Goal: Information Seeking & Learning: Learn about a topic

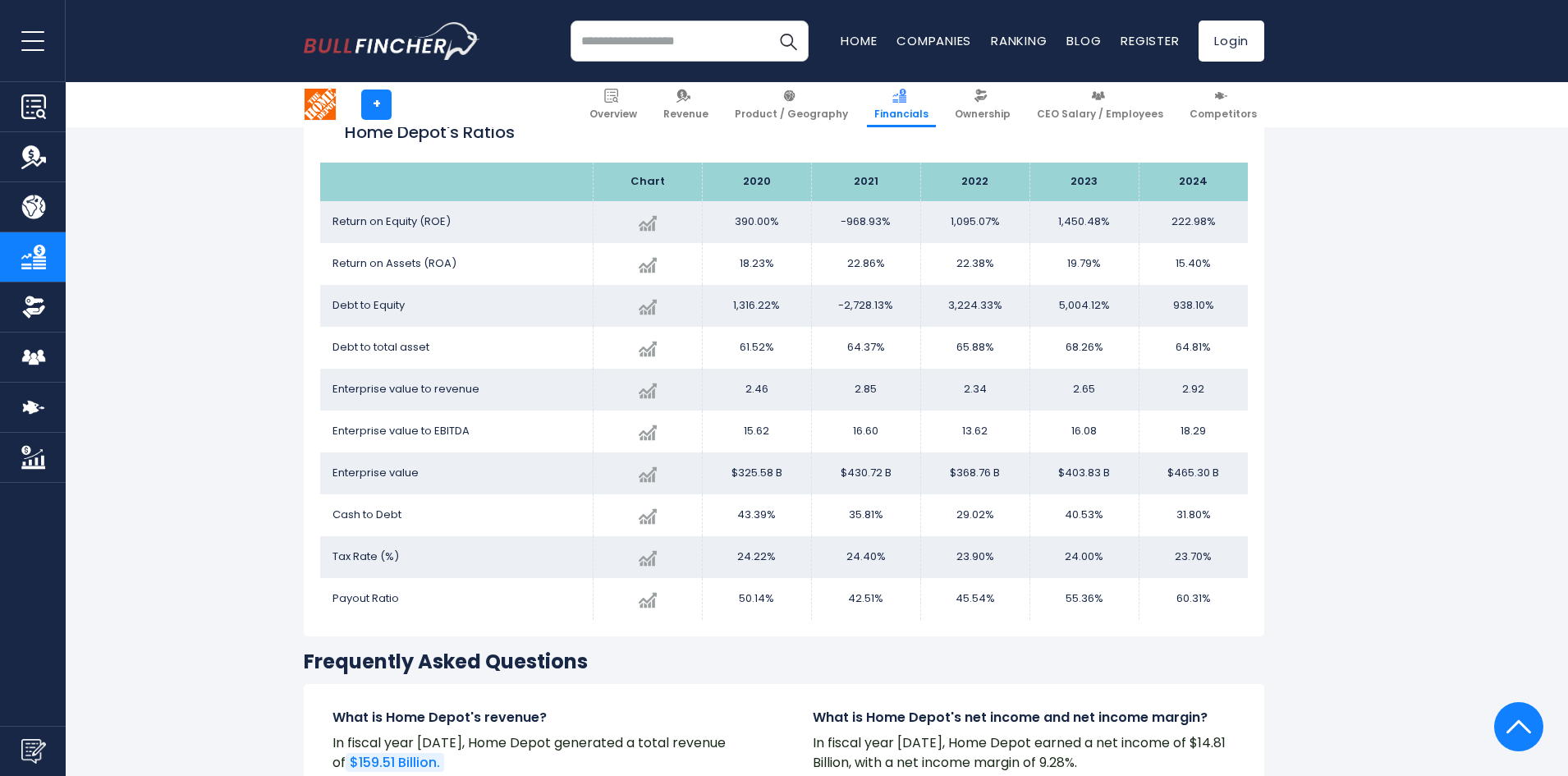
scroll to position [3201, 0]
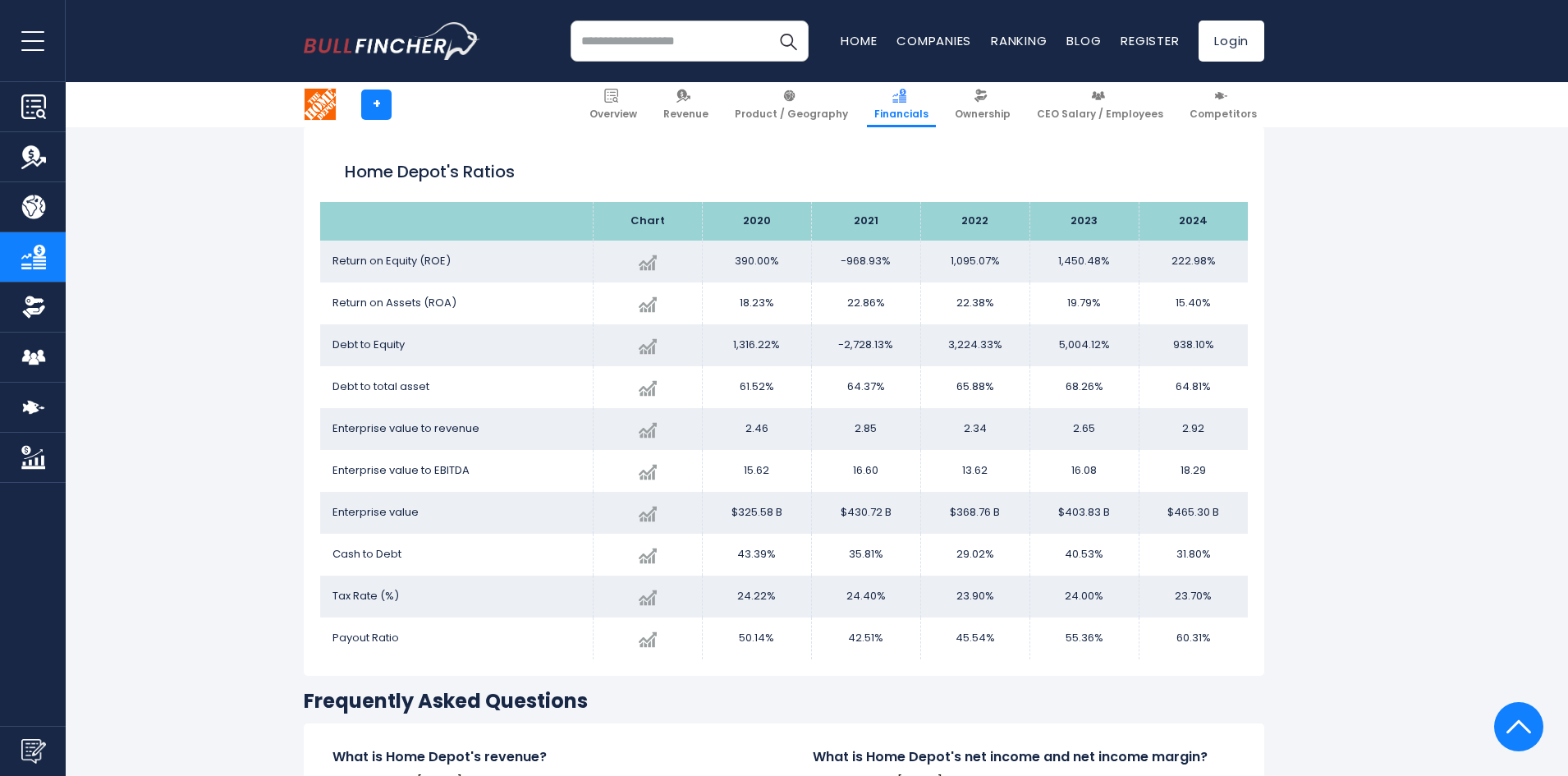
click at [388, 350] on span "Debt to Equity" at bounding box center [368, 345] width 72 height 16
drag, startPoint x: 890, startPoint y: 259, endPoint x: 829, endPoint y: 252, distance: 61.4
click at [829, 252] on td "-968.93%" at bounding box center [866, 261] width 109 height 42
click at [873, 303] on td "22.86%" at bounding box center [866, 303] width 109 height 42
click at [883, 302] on td "22.86%" at bounding box center [866, 303] width 109 height 42
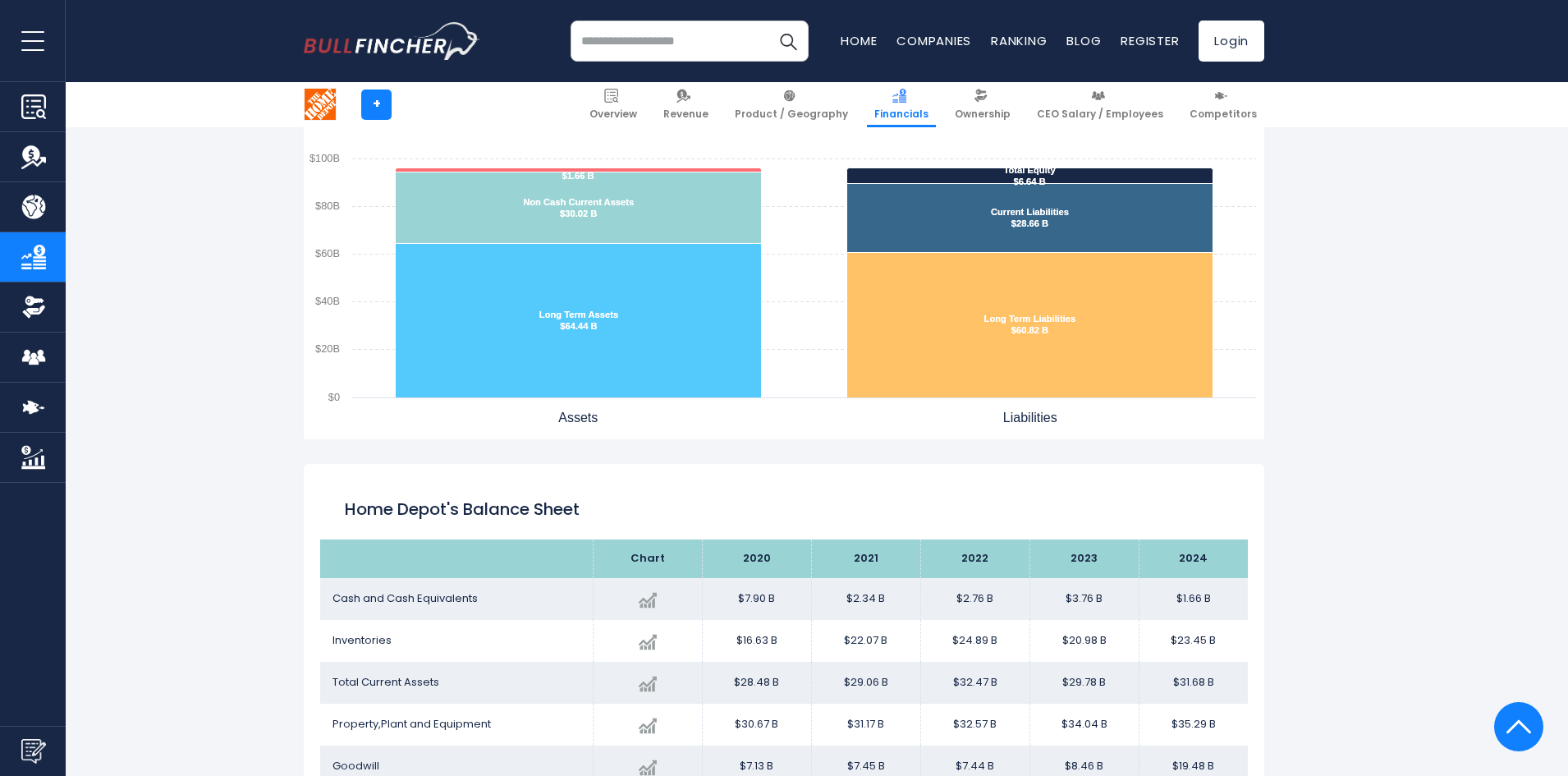
scroll to position [1888, 0]
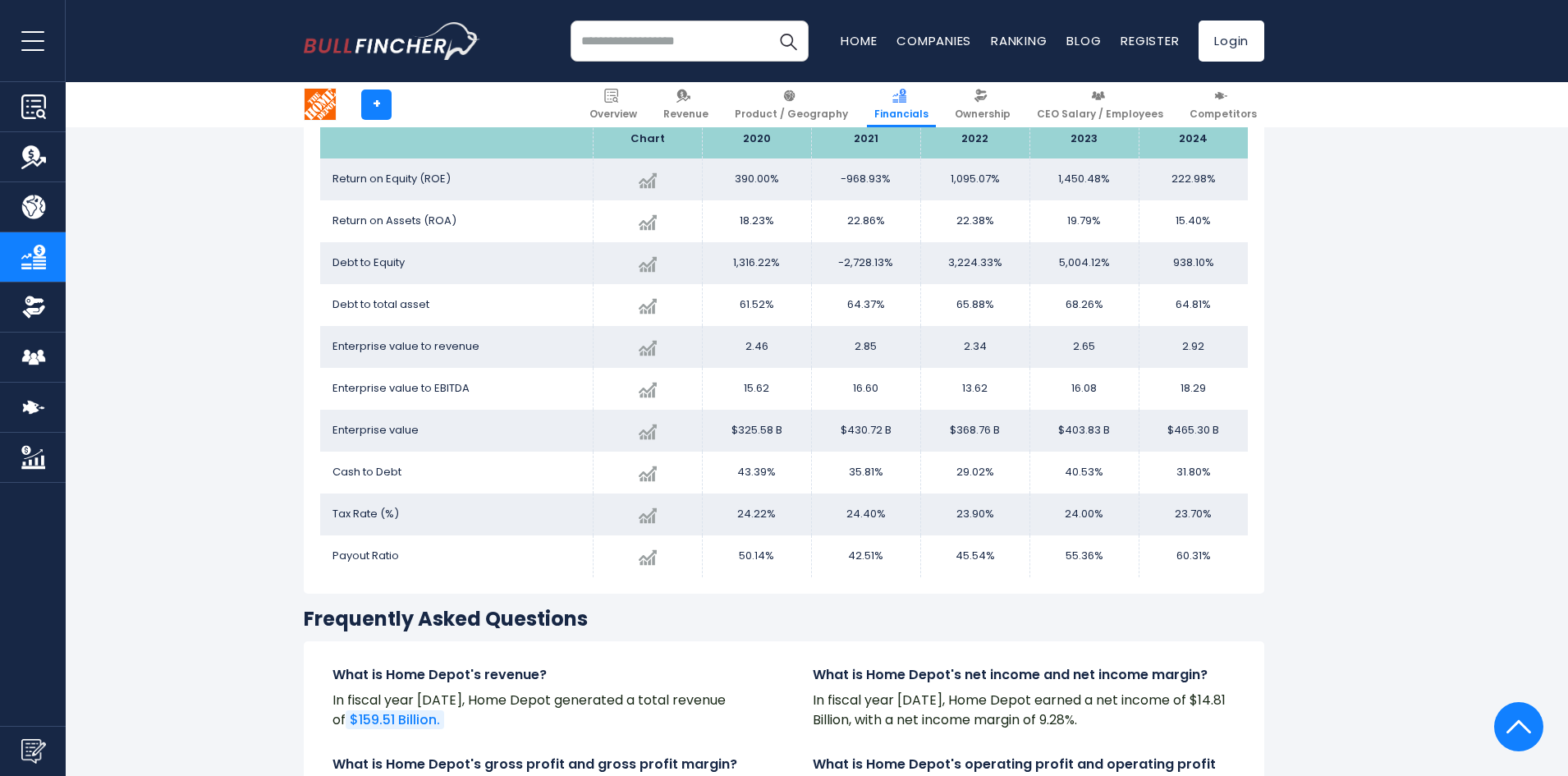
scroll to position [3119, 0]
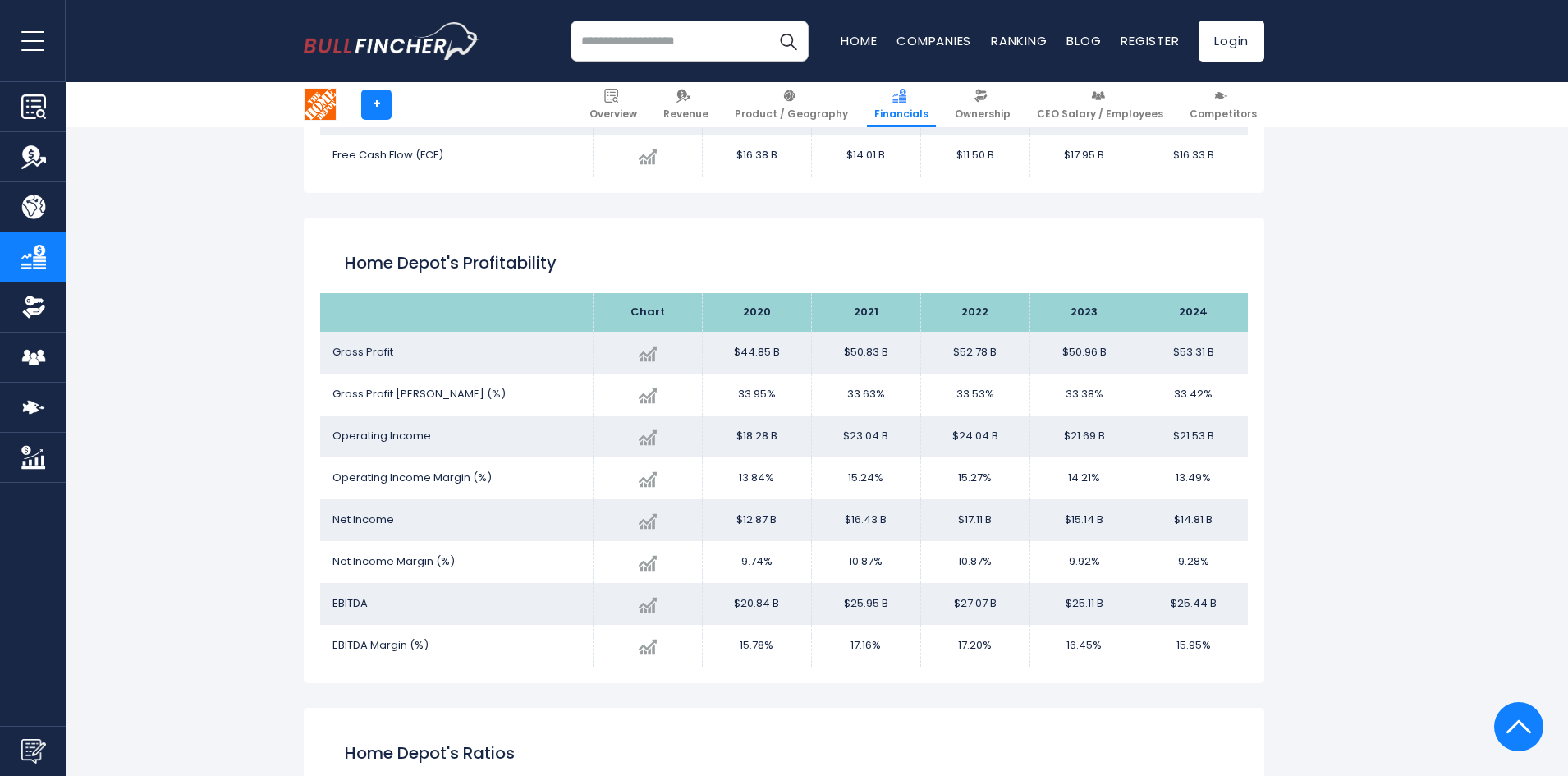
scroll to position [2626, 0]
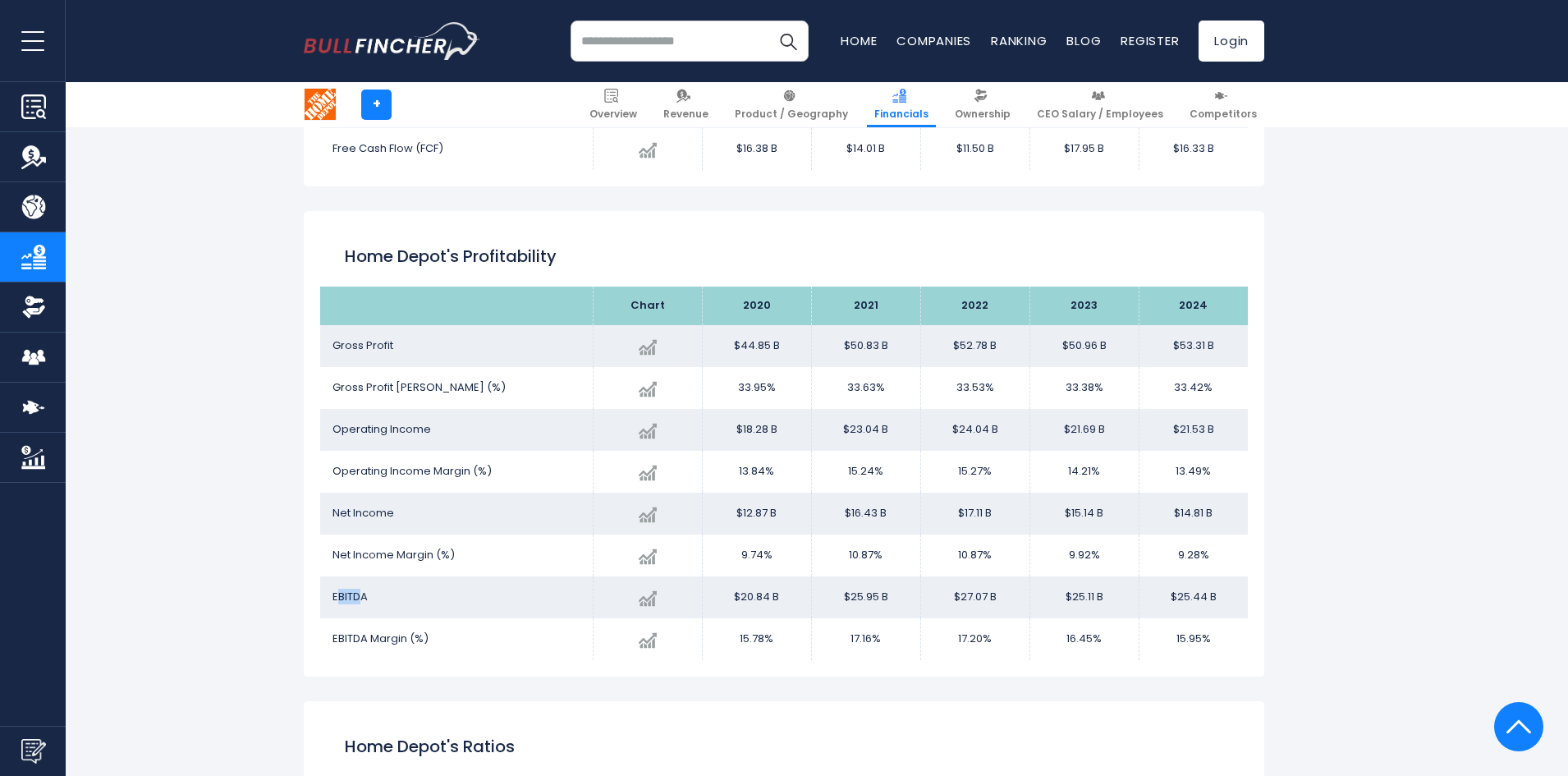
drag, startPoint x: 360, startPoint y: 596, endPoint x: 337, endPoint y: 596, distance: 23.0
click at [337, 596] on span "EBITDA" at bounding box center [351, 597] width 35 height 16
click at [368, 633] on span "EBITDA Margin (%)" at bounding box center [381, 638] width 97 height 16
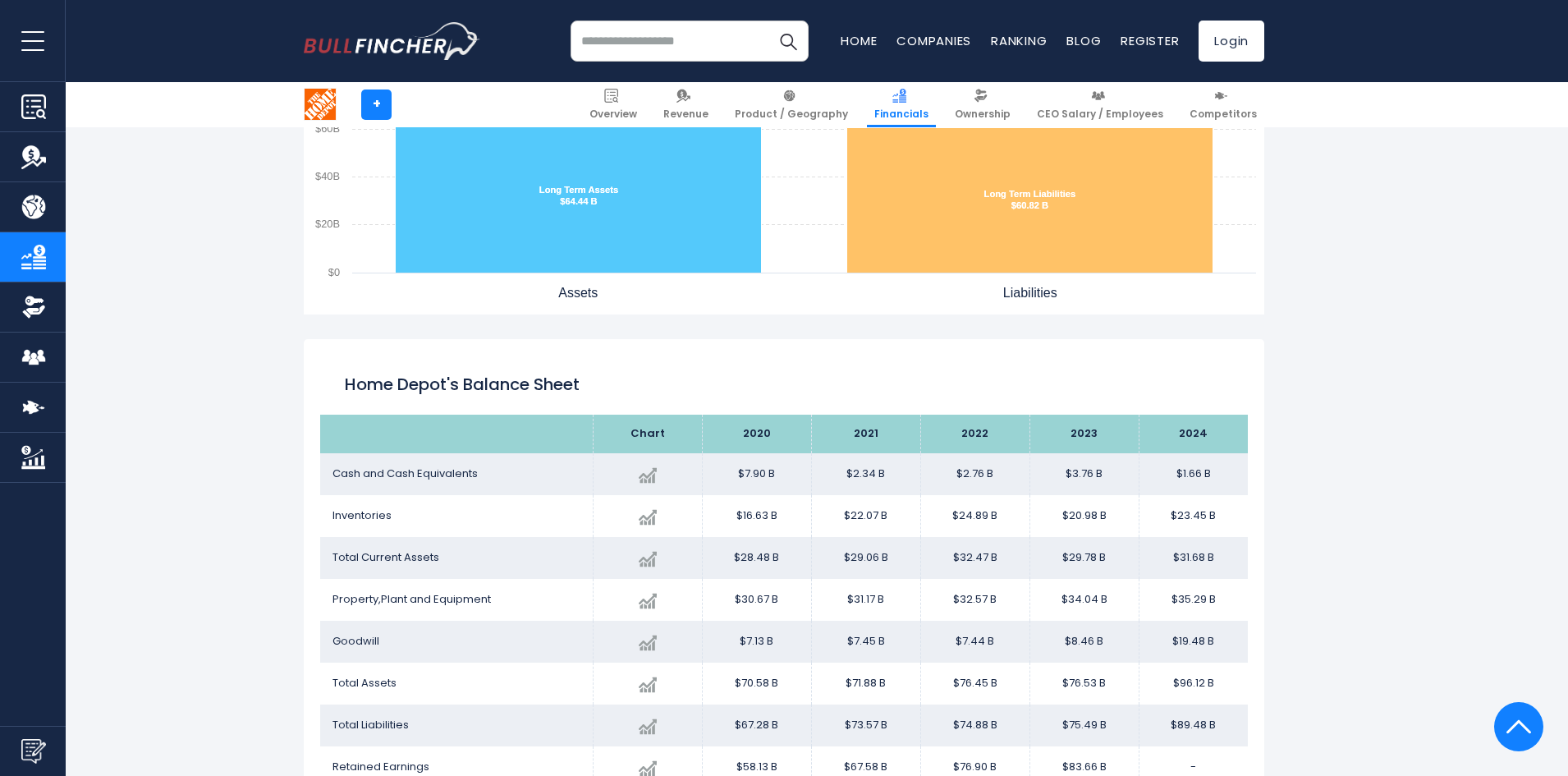
scroll to position [1642, 0]
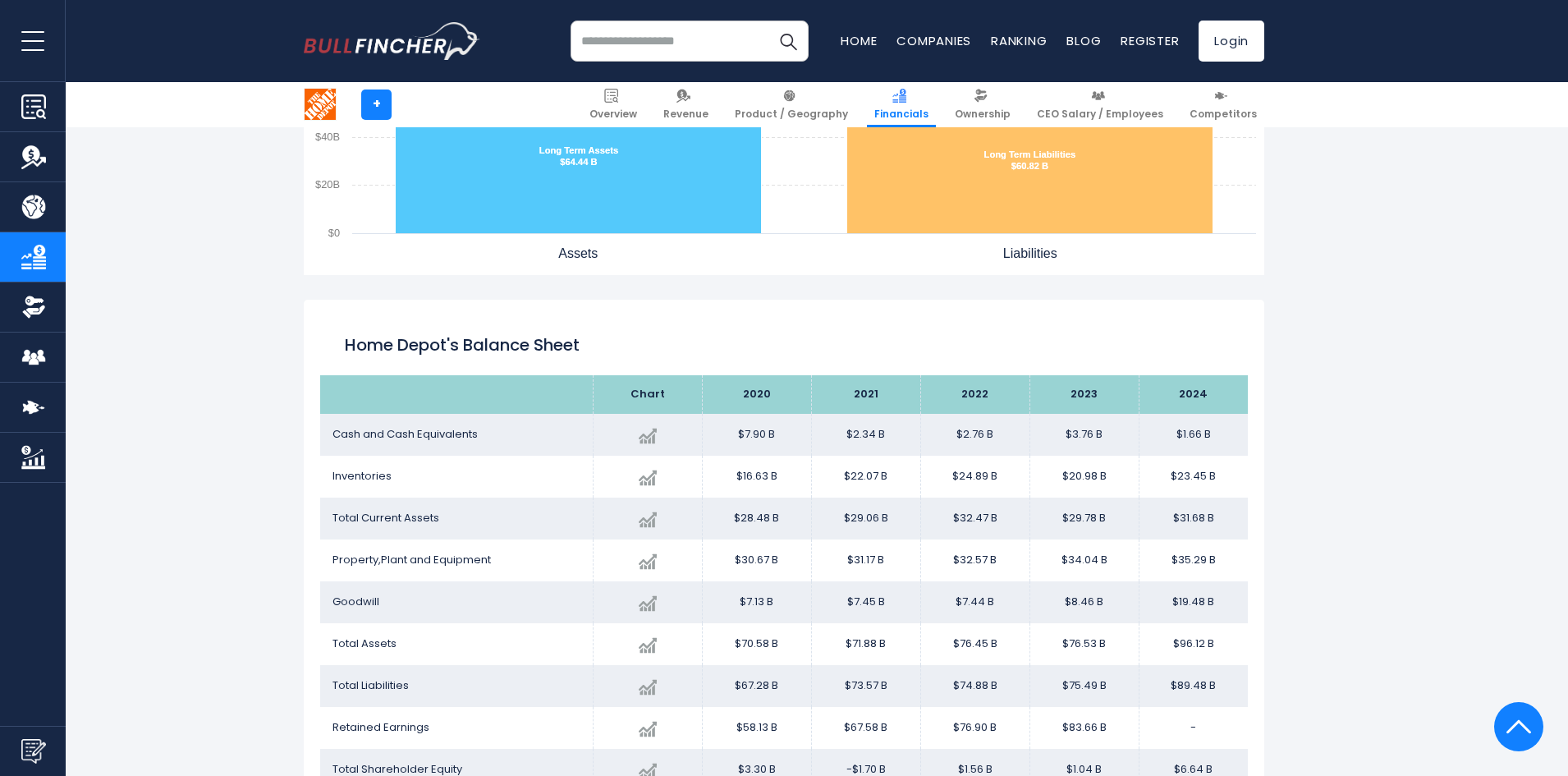
click at [561, 531] on td "Total Current Assets" at bounding box center [456, 518] width 273 height 42
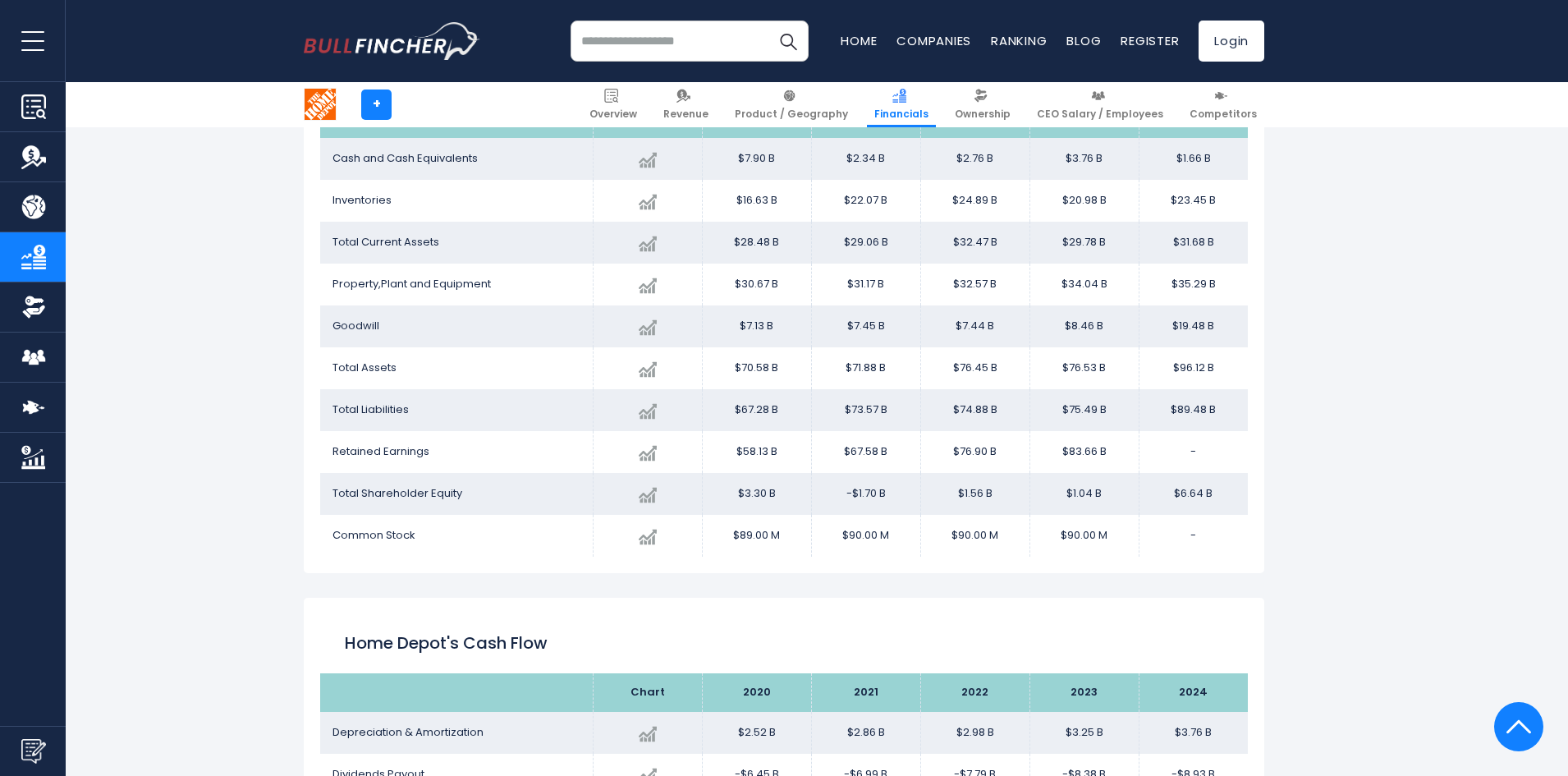
scroll to position [1888, 0]
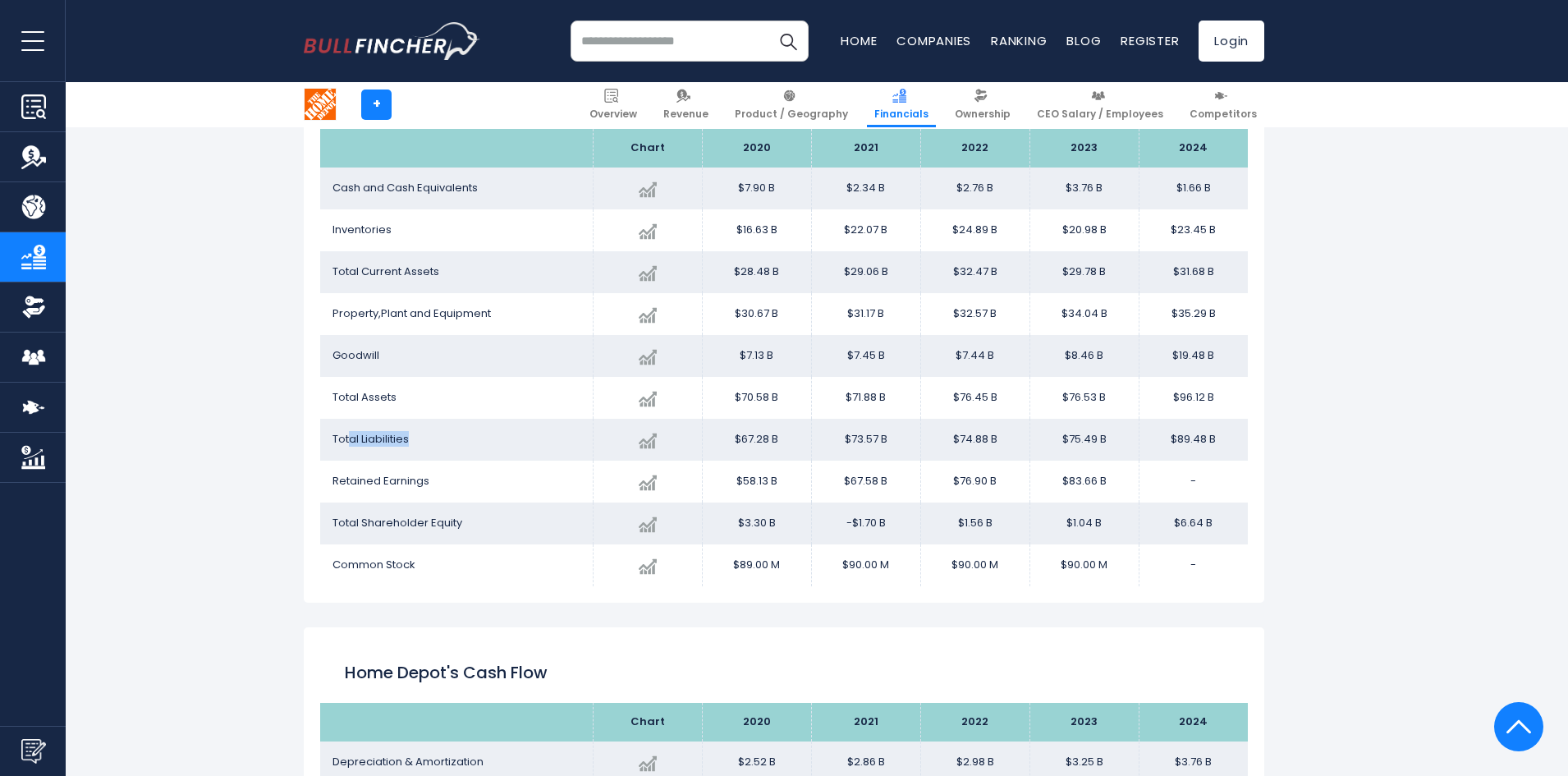
drag, startPoint x: 411, startPoint y: 441, endPoint x: 348, endPoint y: 436, distance: 63.2
click at [348, 436] on td "Total Liabilities" at bounding box center [456, 439] width 273 height 42
click at [569, 429] on td "Total Liabilities" at bounding box center [456, 439] width 273 height 42
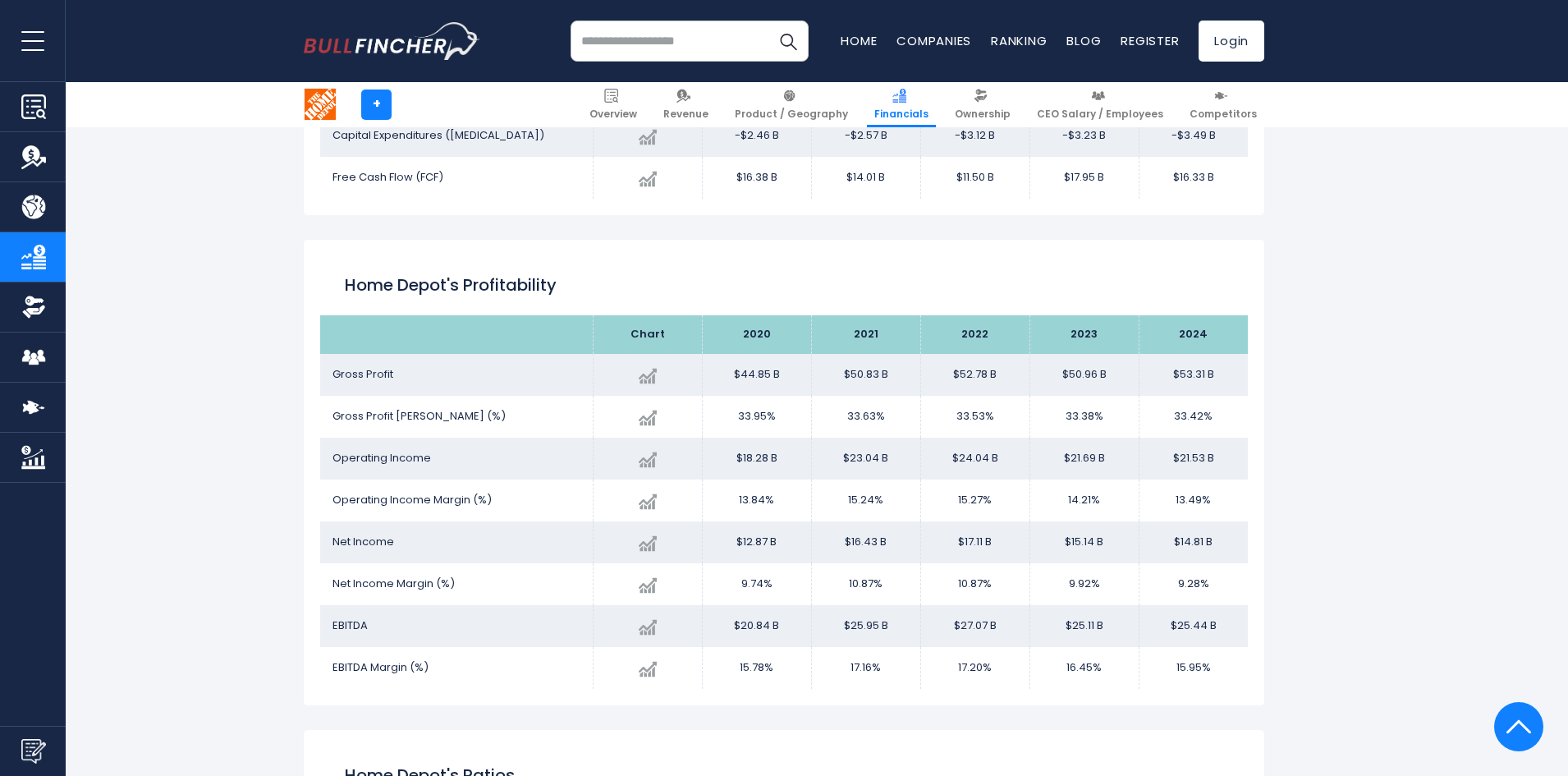
scroll to position [2626, 0]
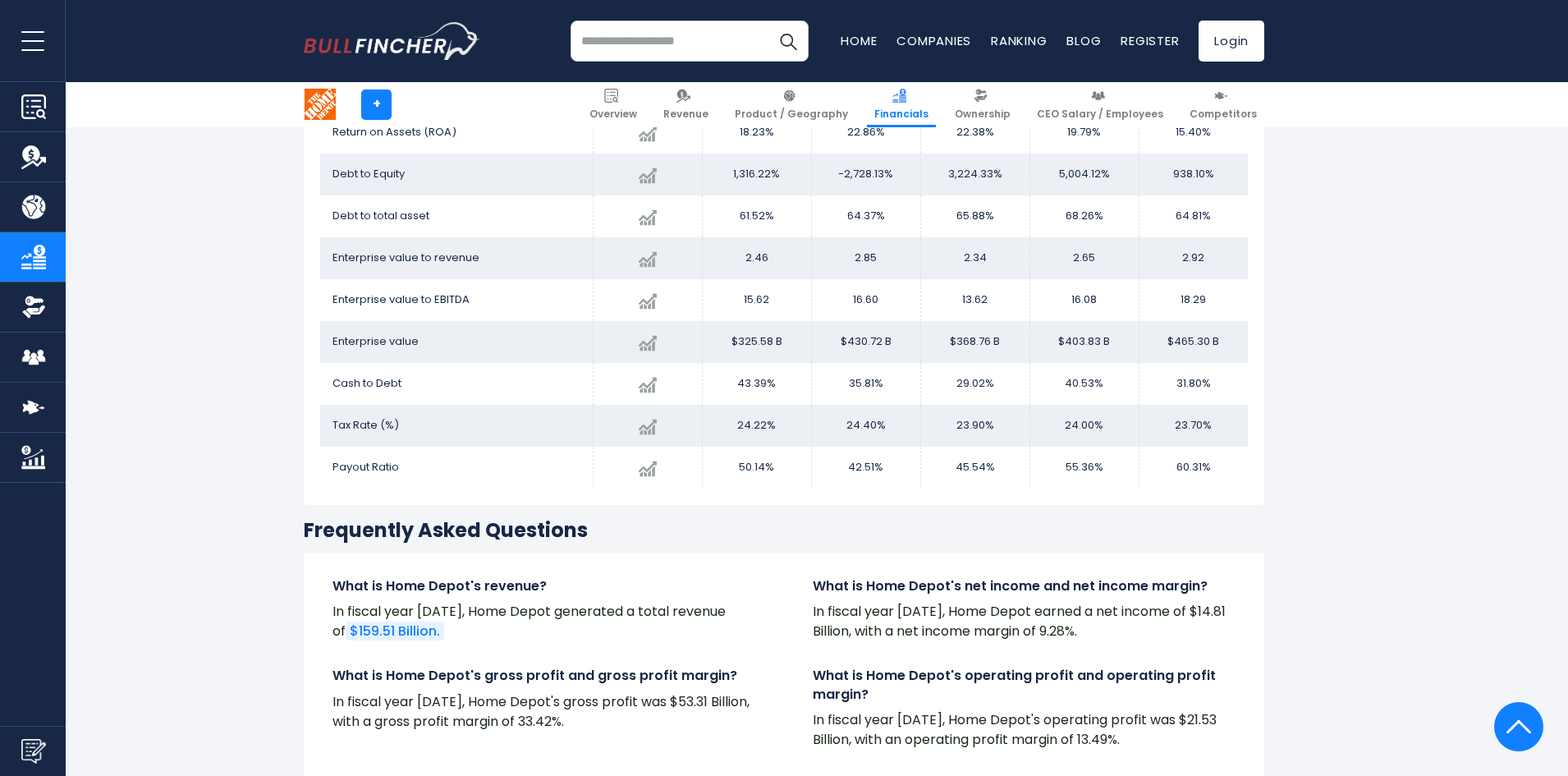
scroll to position [3529, 0]
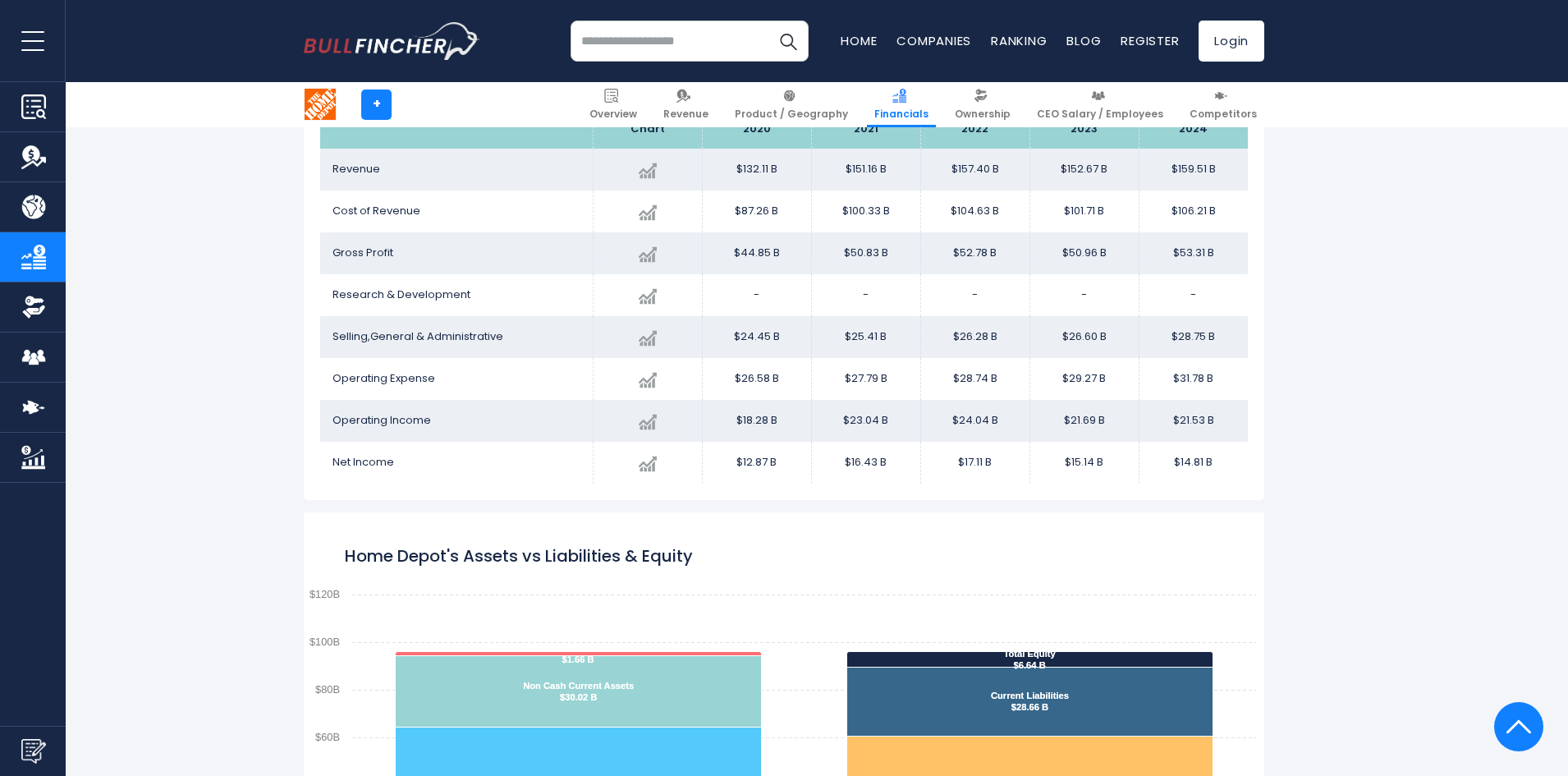
scroll to position [1231, 0]
